Goal: Transaction & Acquisition: Purchase product/service

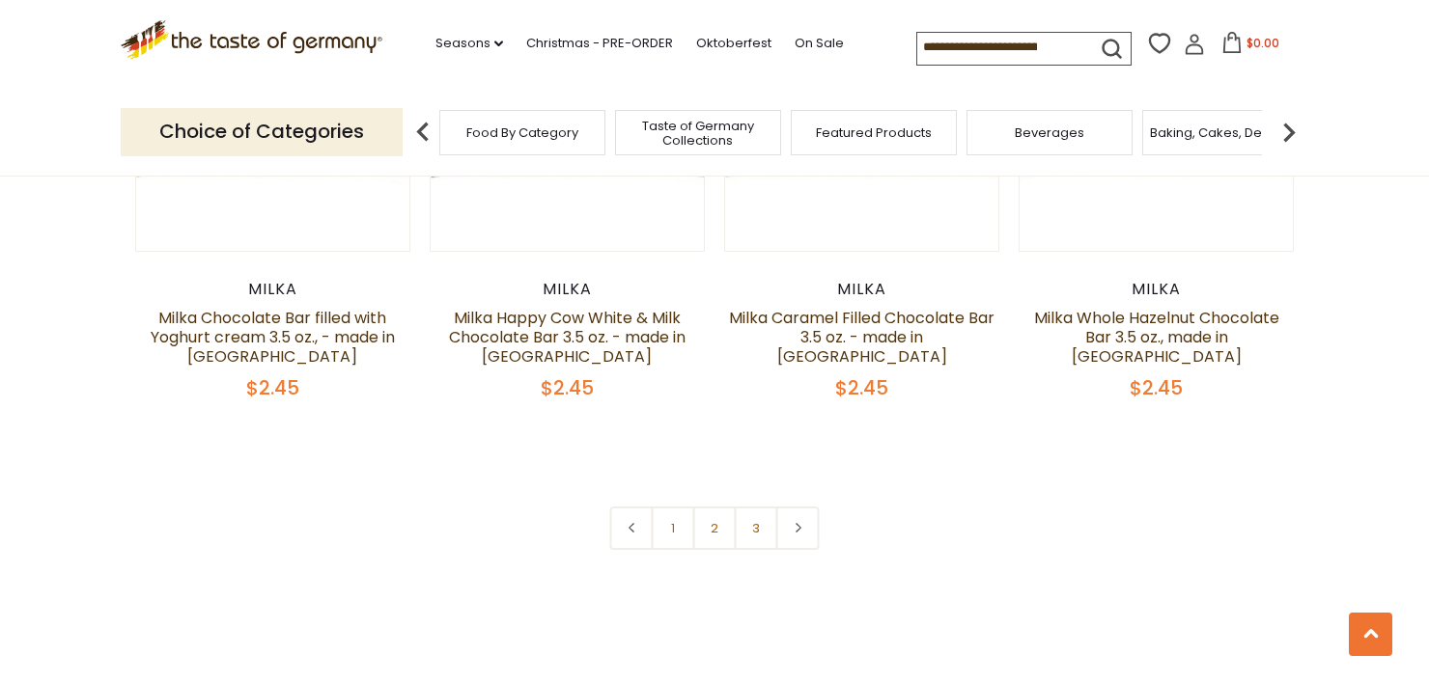
scroll to position [4247, 0]
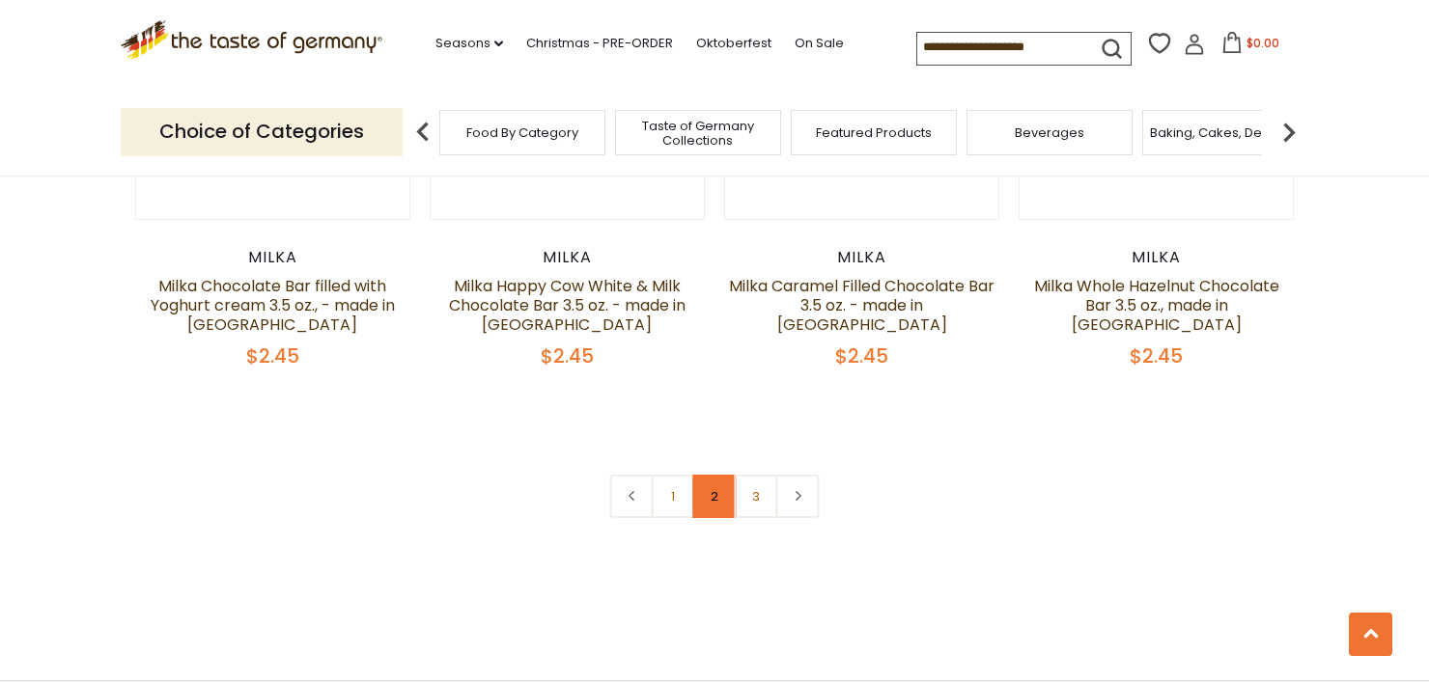
click at [709, 481] on link "2" at bounding box center [714, 496] width 43 height 43
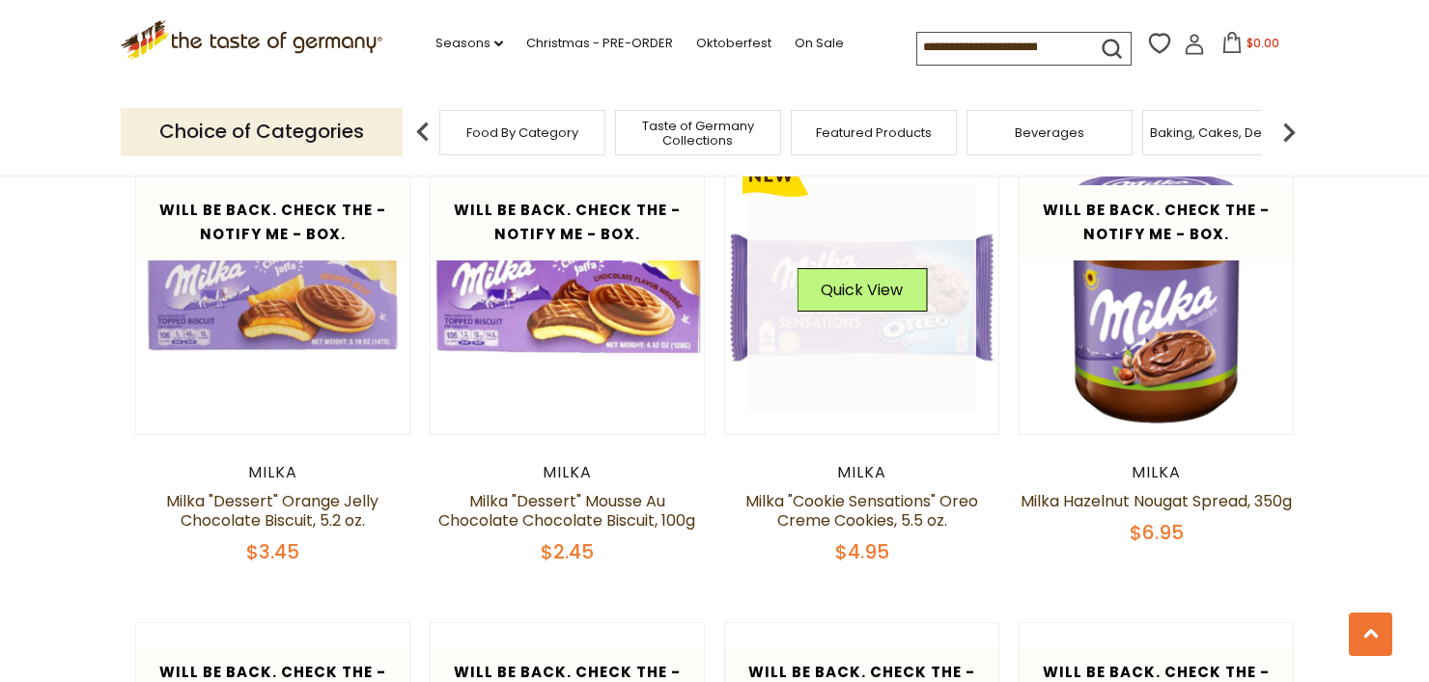
scroll to position [1544, 0]
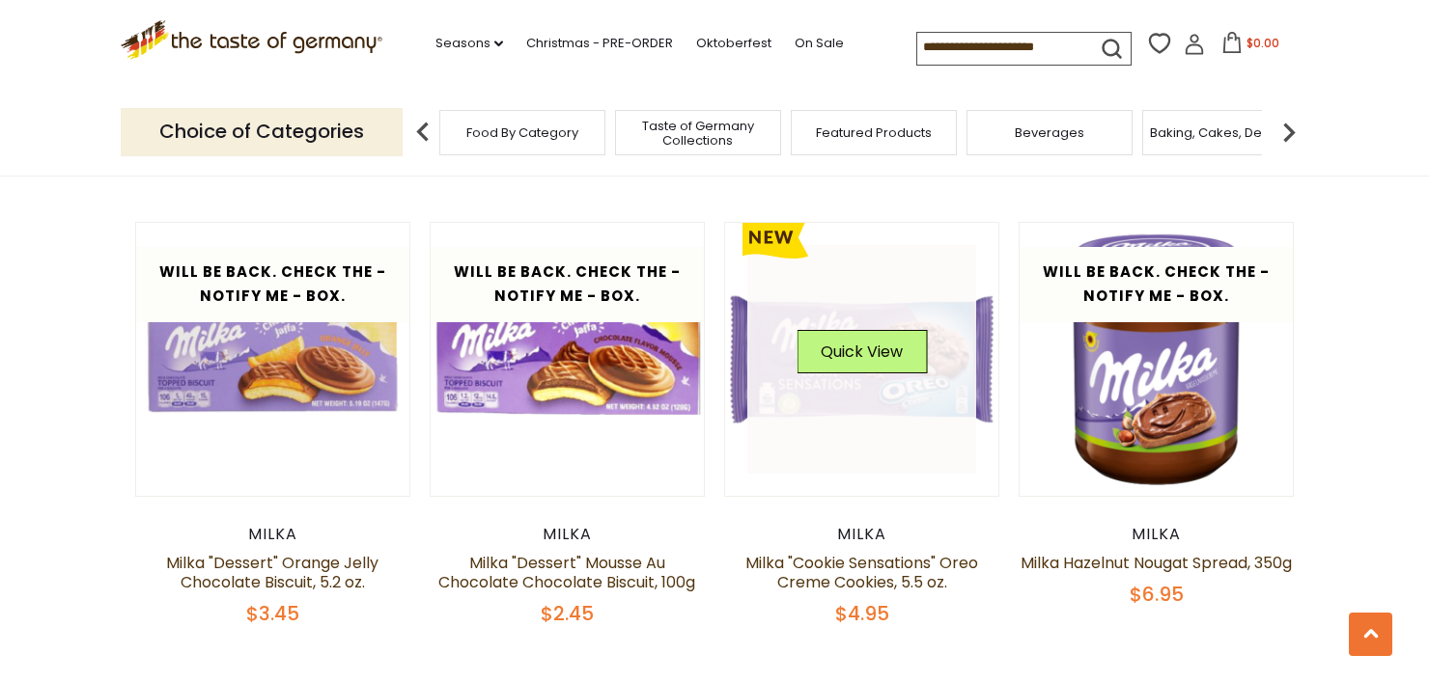
click at [855, 435] on link at bounding box center [862, 360] width 230 height 230
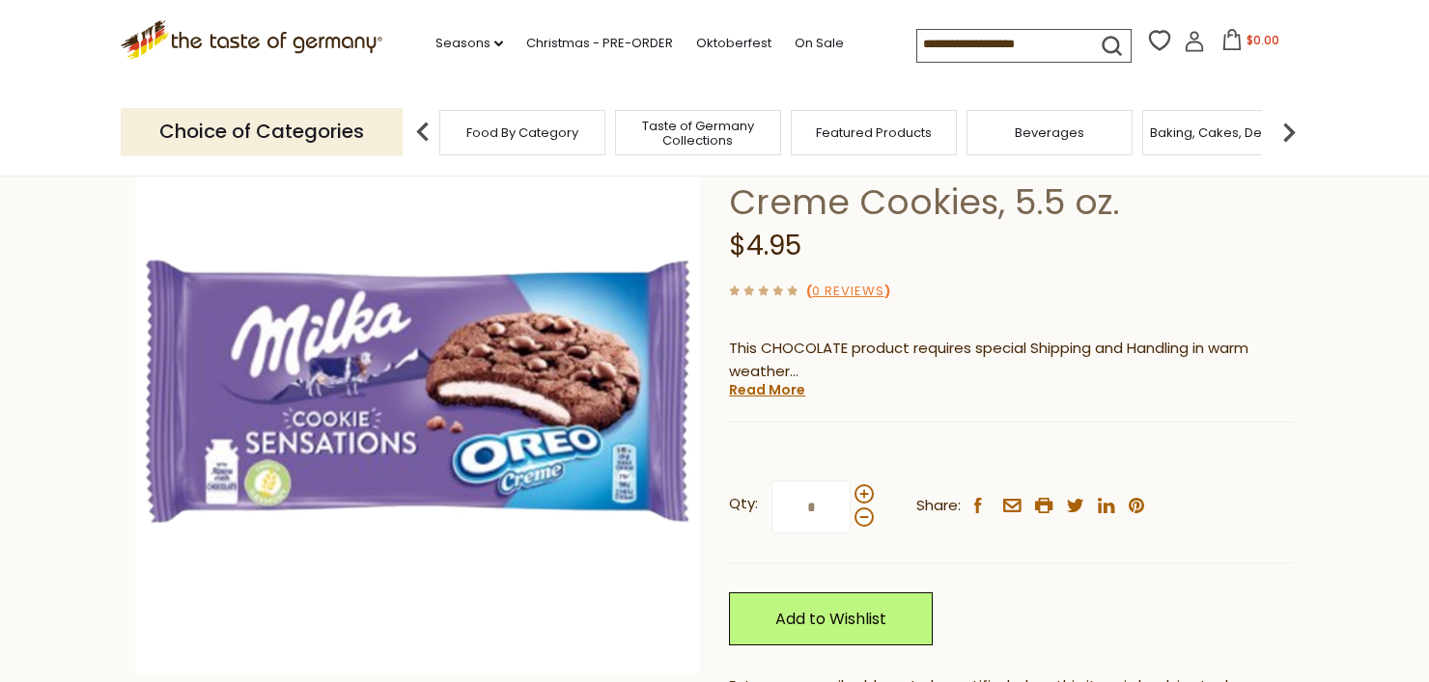
scroll to position [193, 0]
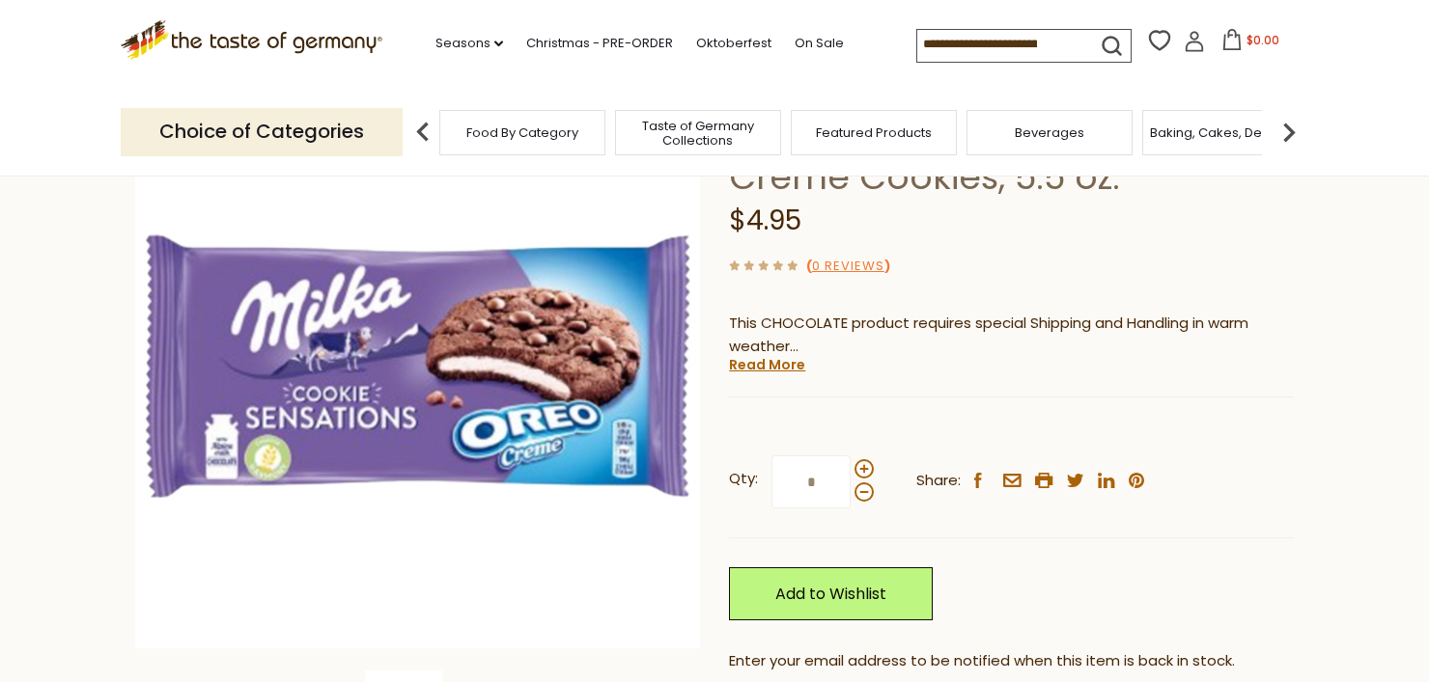
drag, startPoint x: 592, startPoint y: 450, endPoint x: 1056, endPoint y: 338, distance: 477.6
click at [1056, 338] on p "This CHOCOLATE product requires special Shipping and Handling in warm weather" at bounding box center [1011, 336] width 565 height 48
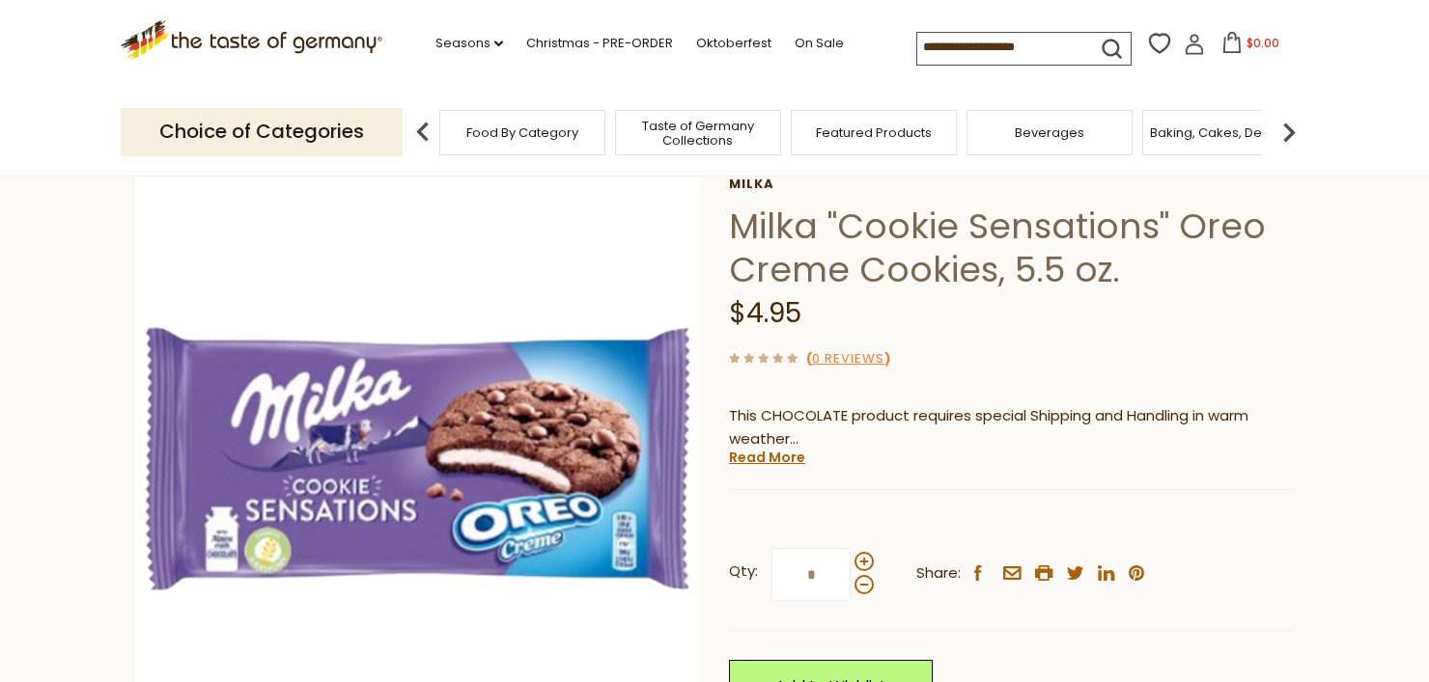
scroll to position [97, 0]
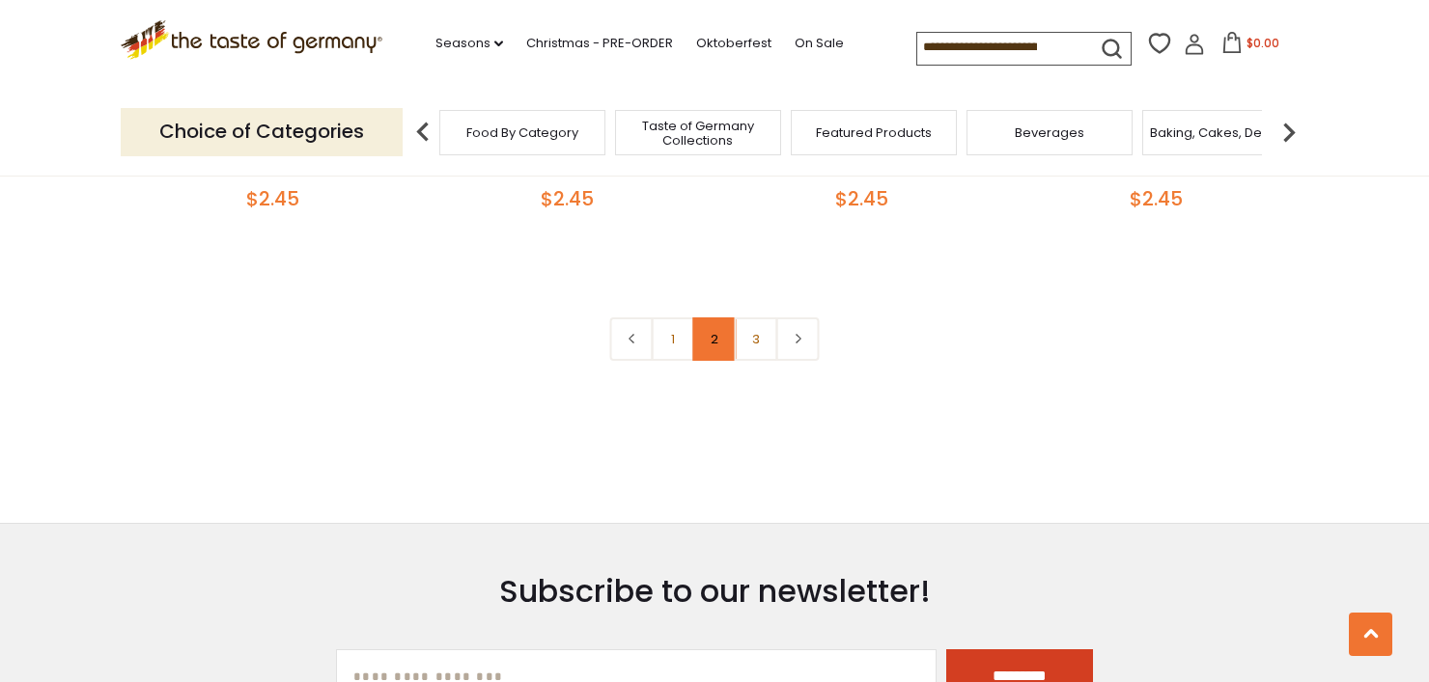
click at [705, 323] on link "2" at bounding box center [714, 339] width 43 height 43
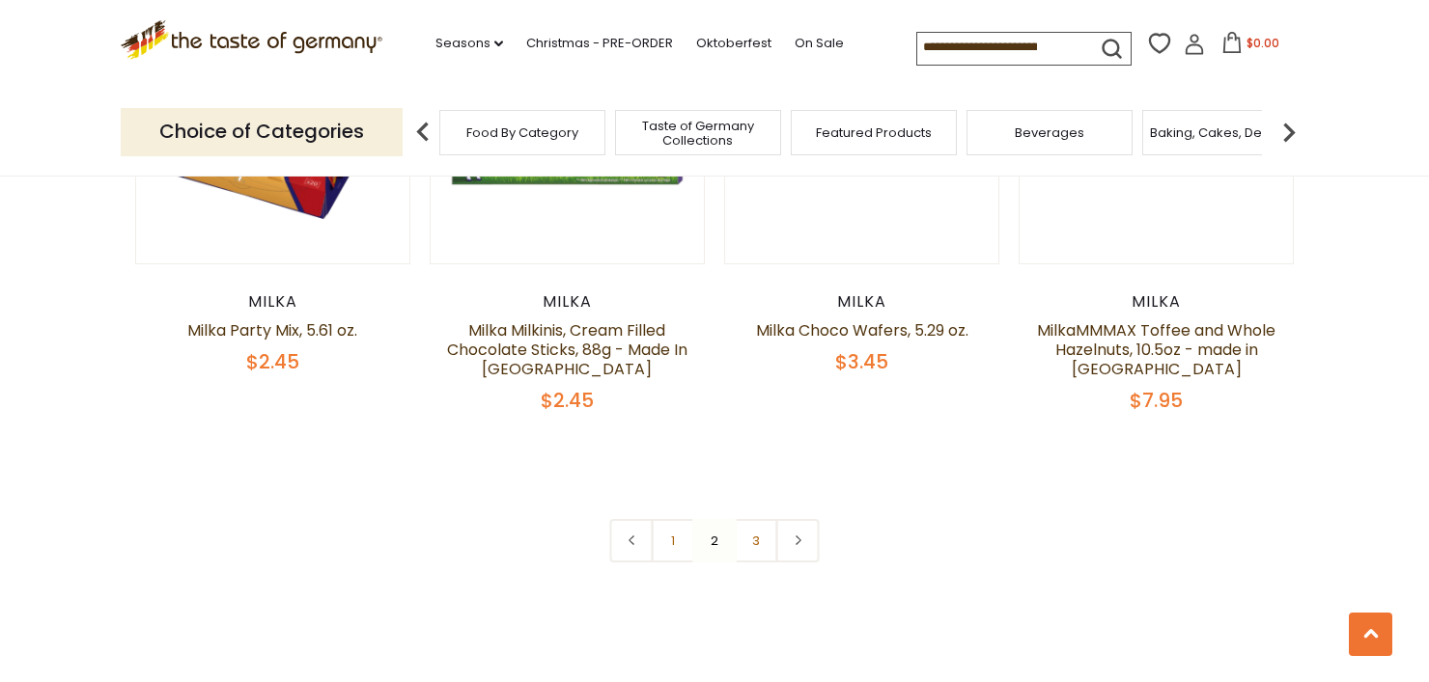
scroll to position [4209, 0]
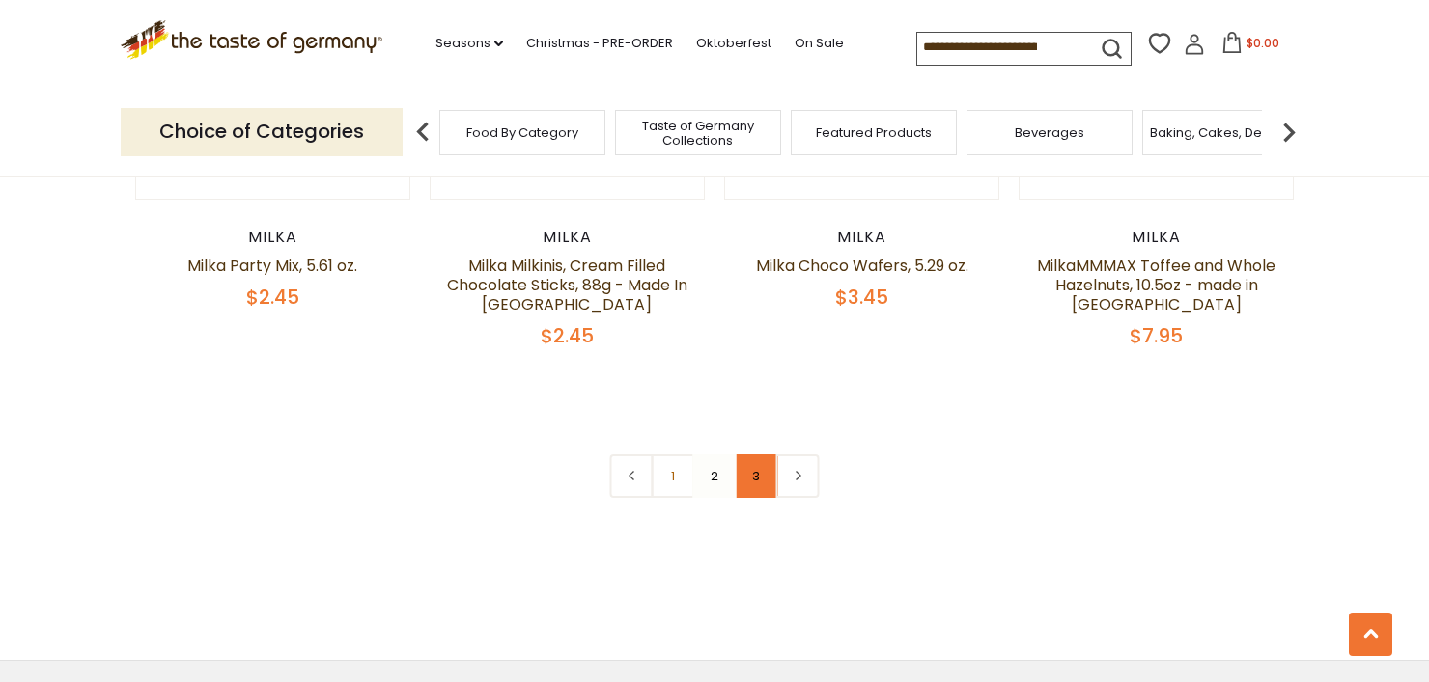
click at [766, 484] on link "3" at bounding box center [756, 476] width 43 height 43
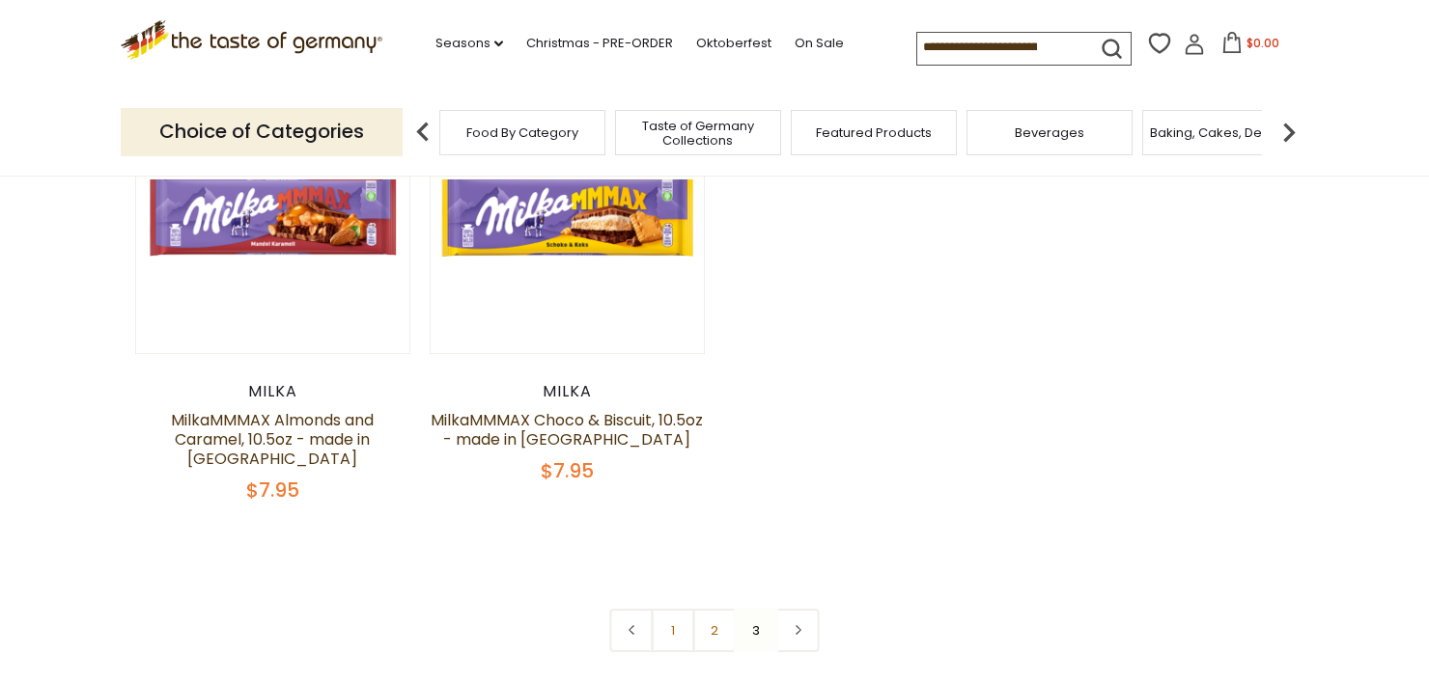
scroll to position [252, 0]
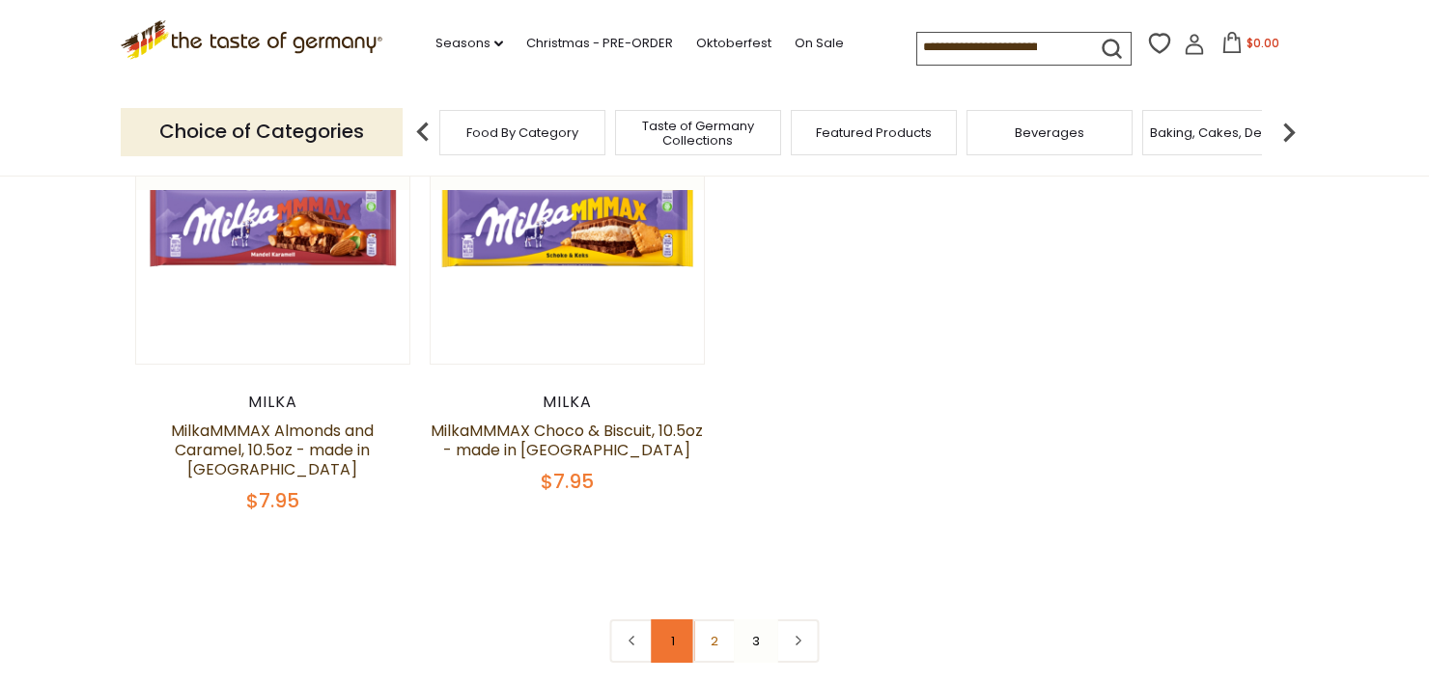
click at [670, 620] on link "1" at bounding box center [673, 641] width 43 height 43
